Goal: Navigation & Orientation: Find specific page/section

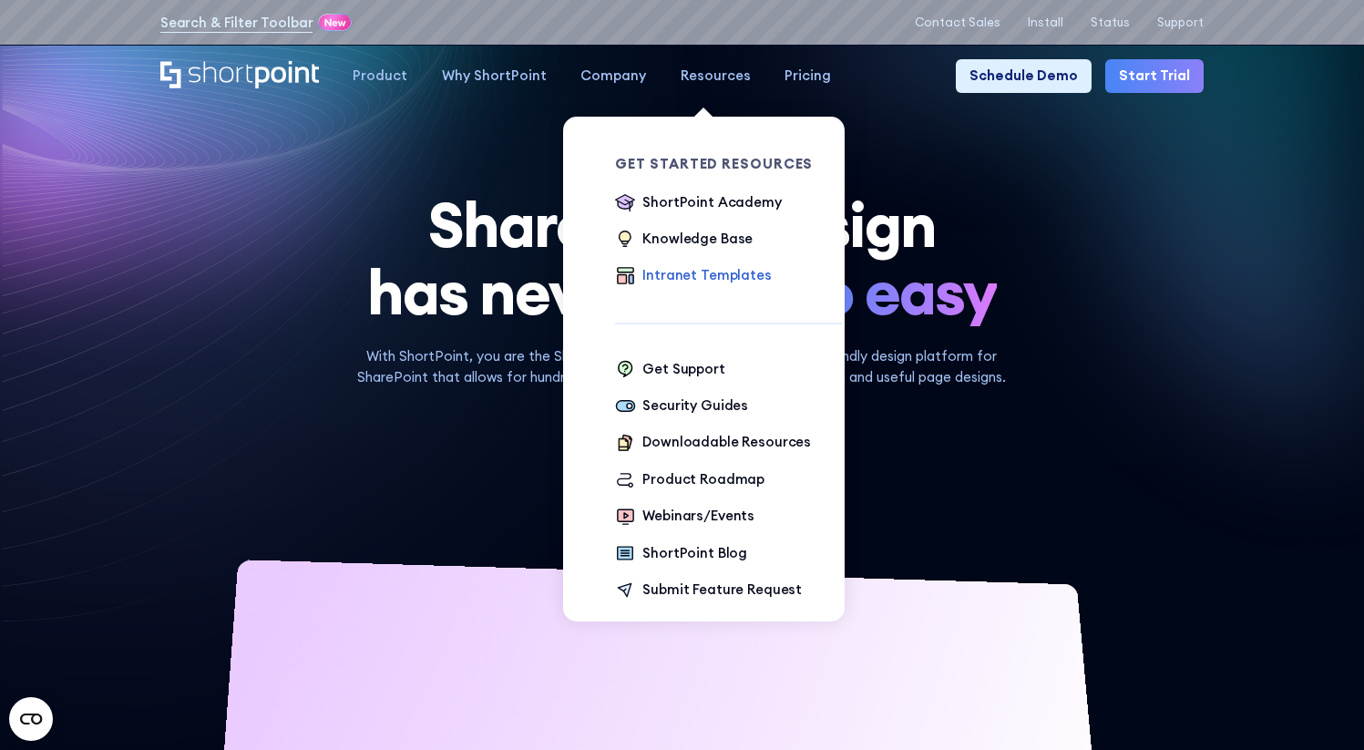
click at [701, 275] on div "Intranet Templates" at bounding box center [706, 275] width 128 height 20
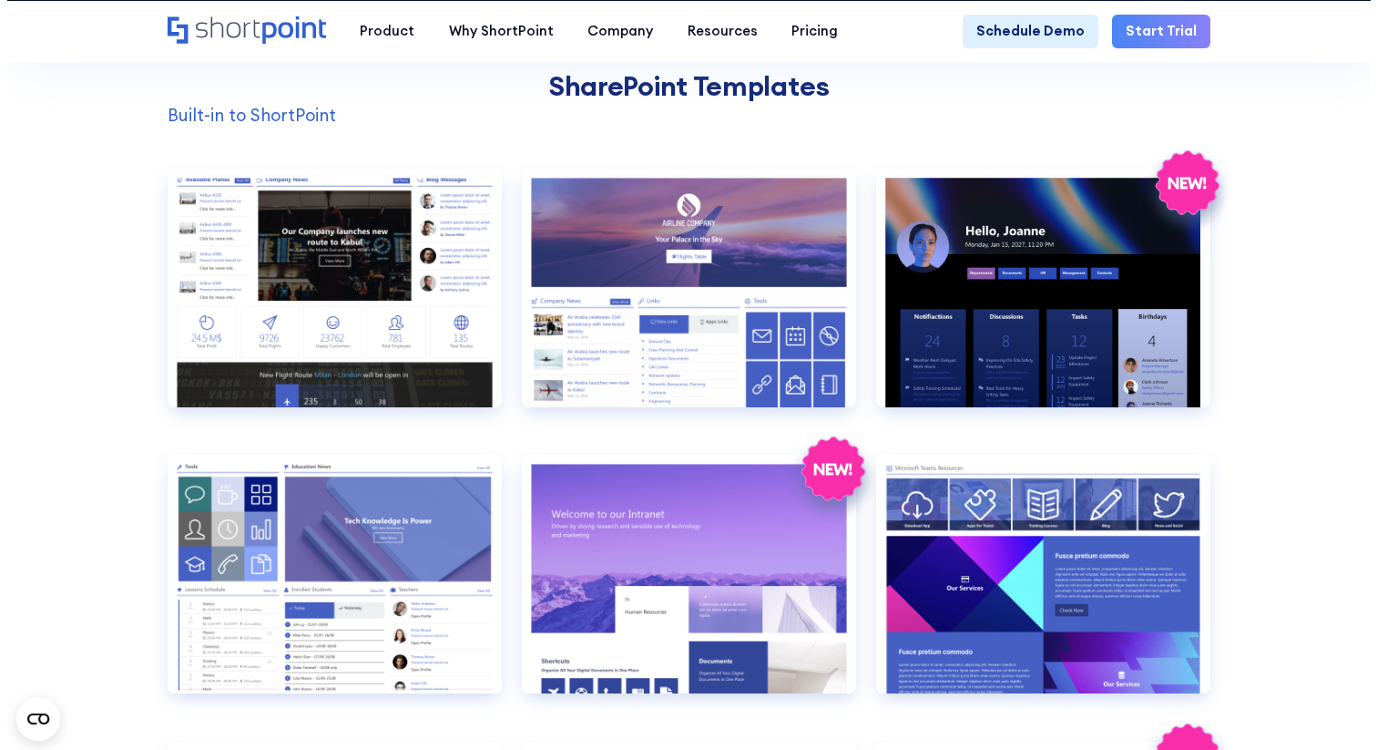
scroll to position [1519, 0]
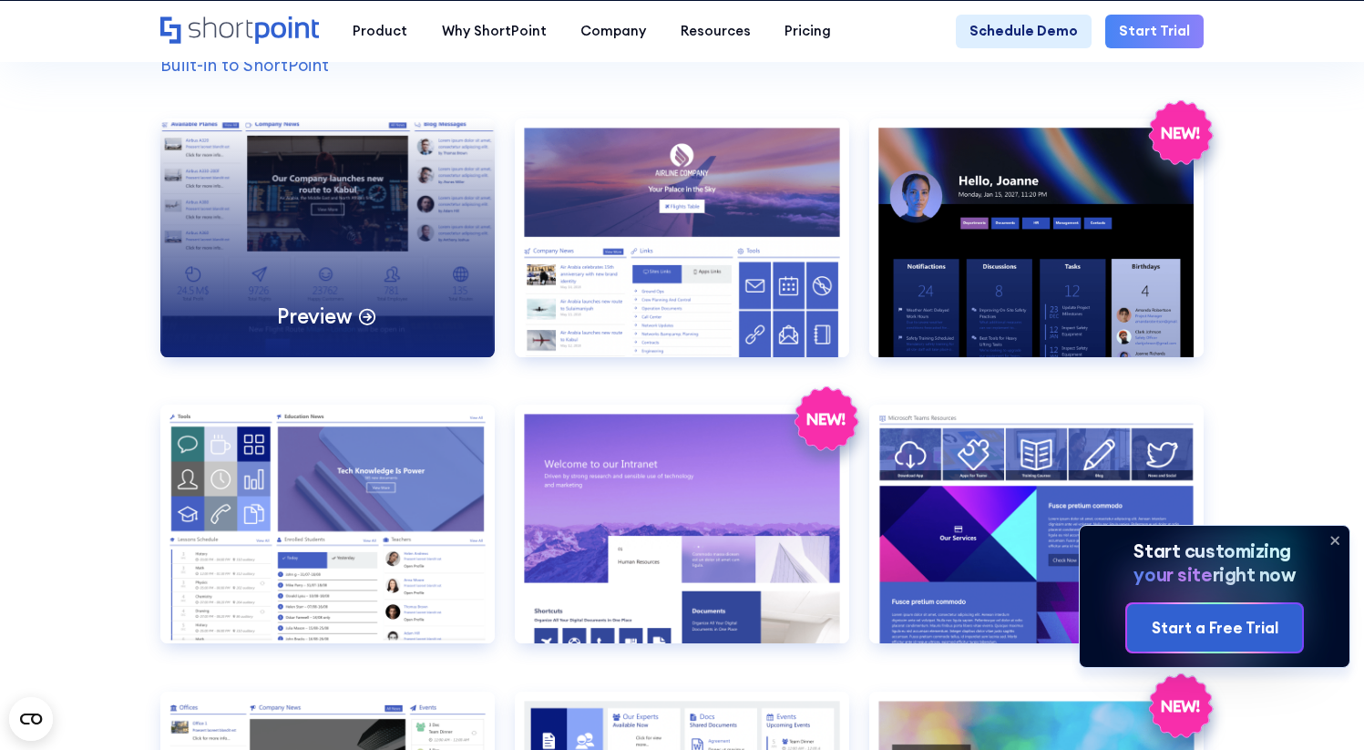
click at [322, 330] on p "Preview" at bounding box center [314, 316] width 75 height 26
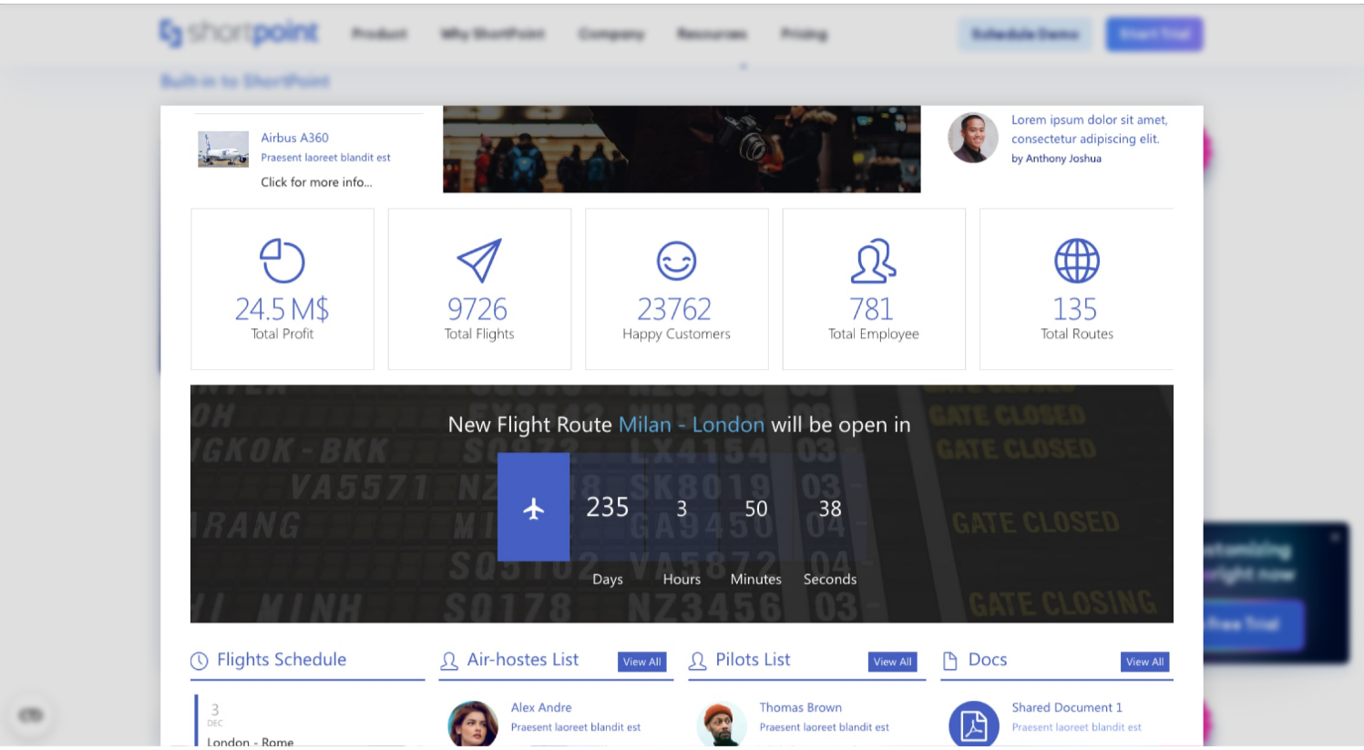
scroll to position [646, 0]
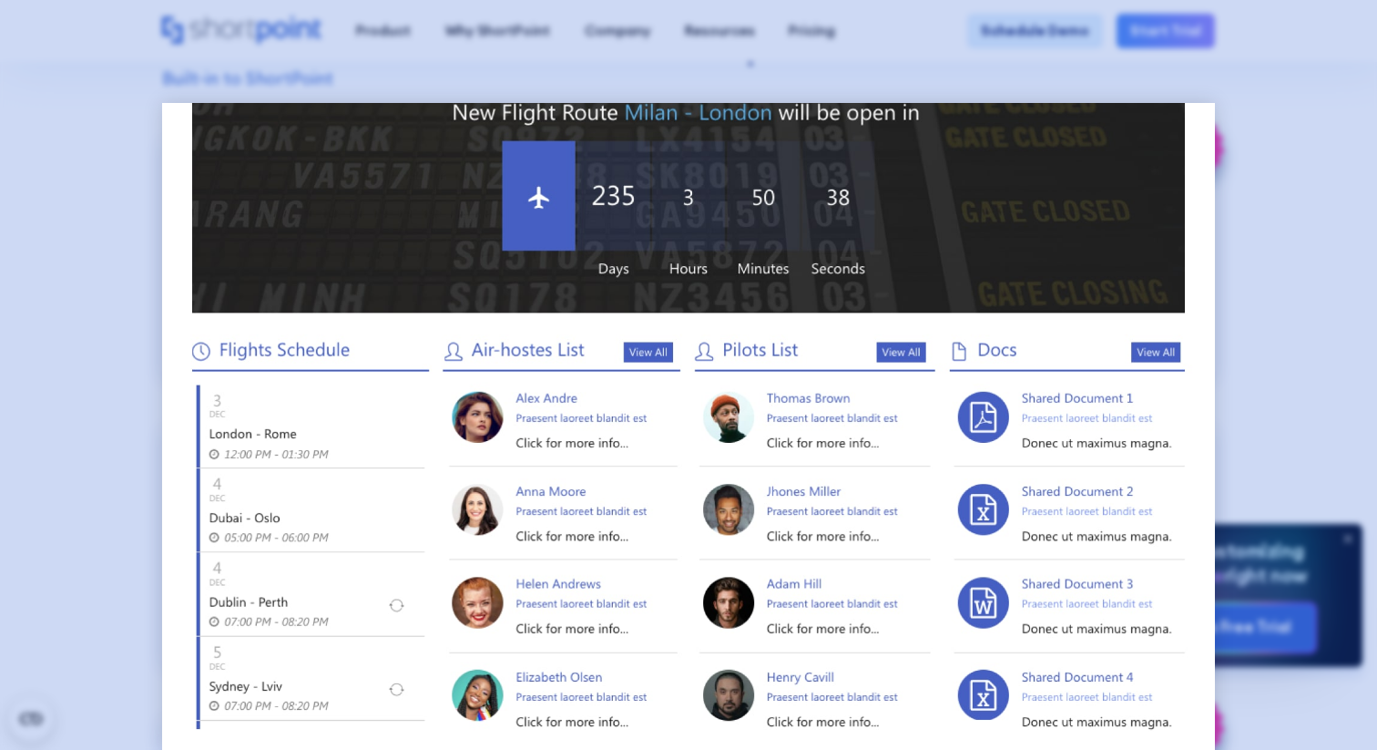
click at [1264, 150] on div at bounding box center [688, 375] width 1377 height 750
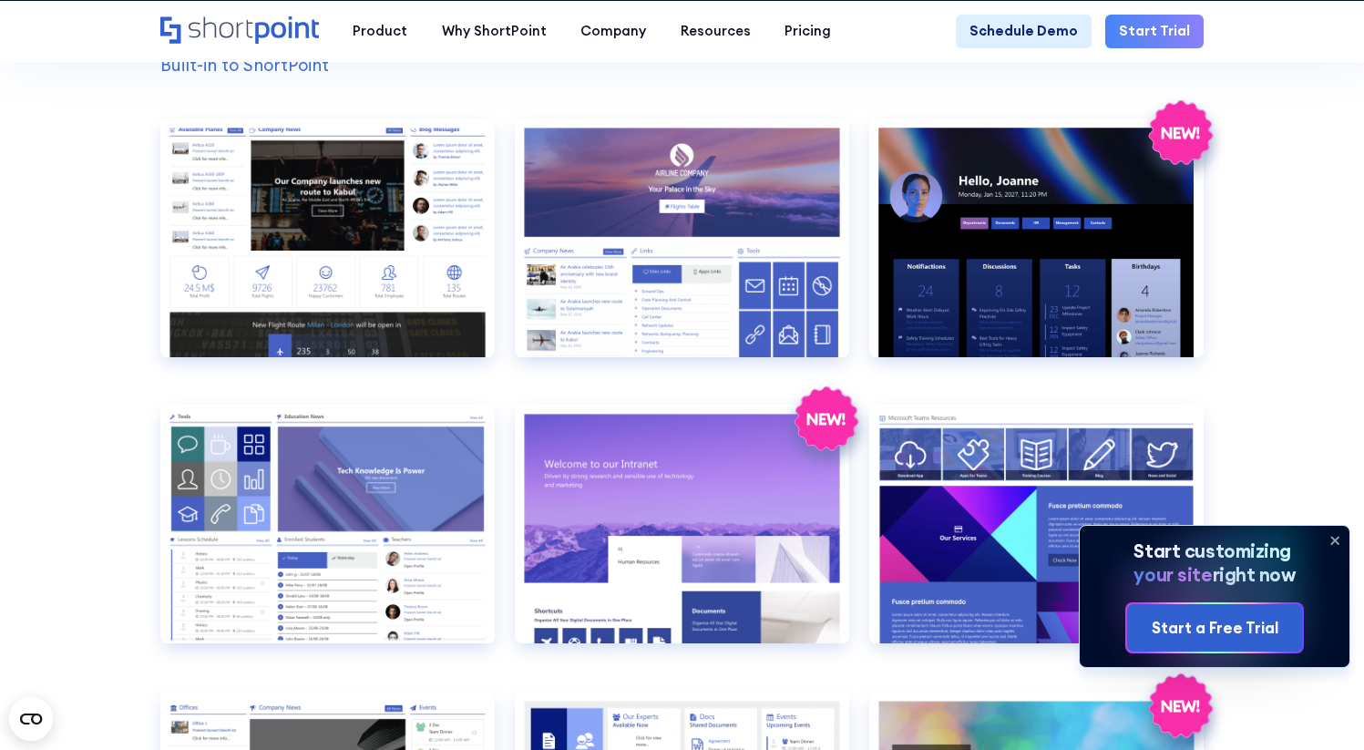
click at [1330, 545] on icon at bounding box center [1334, 540] width 29 height 29
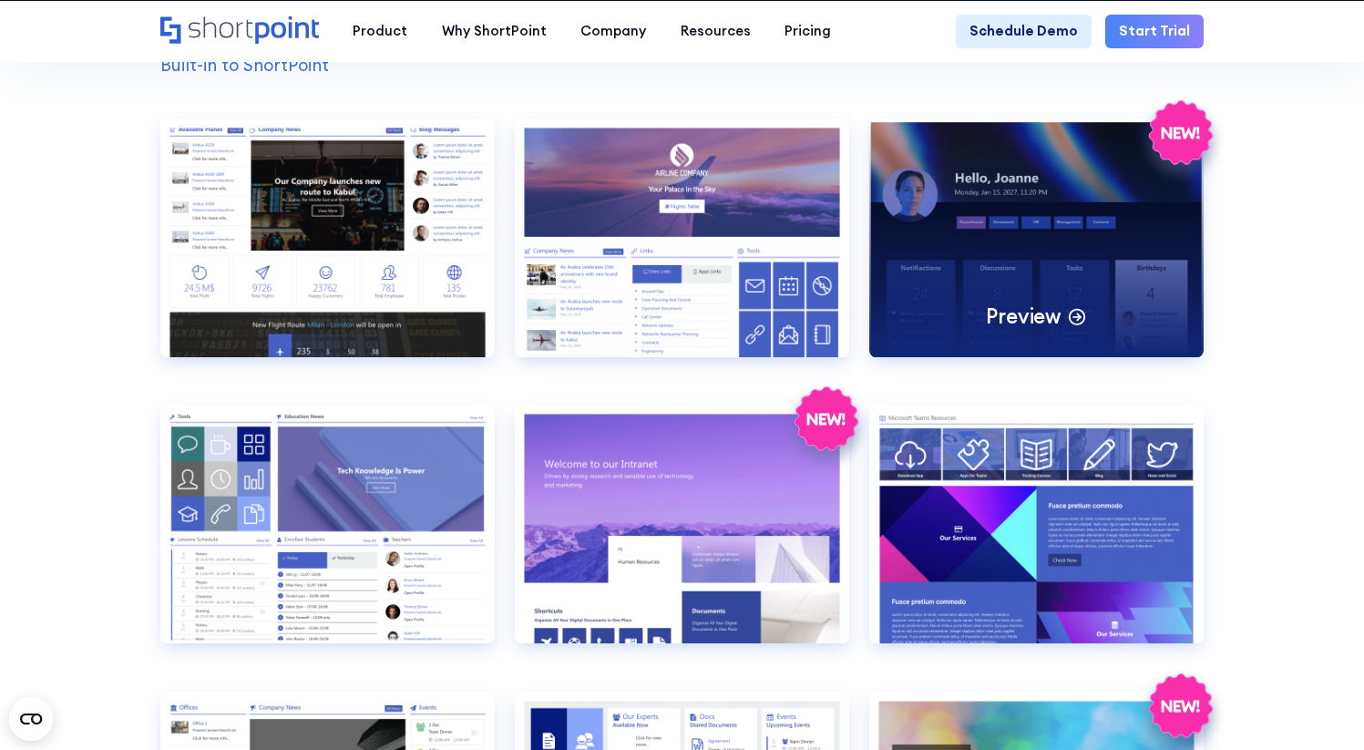
scroll to position [2144, 0]
